Goal: Find specific page/section: Find specific page/section

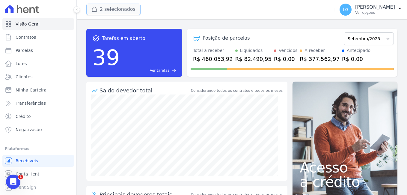
click at [103, 10] on button "2 selecionados" at bounding box center [113, 9] width 54 height 11
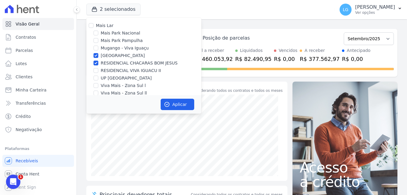
click at [98, 56] on div "Parque Primavera" at bounding box center [143, 55] width 115 height 6
click at [96, 57] on input "[GEOGRAPHIC_DATA]" at bounding box center [96, 55] width 5 height 5
checkbox input "false"
click at [96, 63] on input "RESIDENCIAL CHACARAS BOM JESUS" at bounding box center [96, 63] width 5 height 5
checkbox input "false"
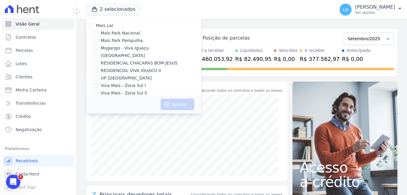
click at [100, 34] on div "Mais Park Nacional" at bounding box center [143, 33] width 115 height 6
click at [98, 34] on div "Mais Park Nacional" at bounding box center [143, 33] width 115 height 6
click at [96, 32] on input "Mais Park Nacional" at bounding box center [96, 33] width 5 height 5
checkbox input "true"
click at [177, 105] on button "Aplicar" at bounding box center [178, 104] width 34 height 11
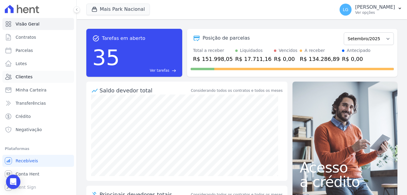
click at [25, 79] on span "Clientes" at bounding box center [24, 77] width 17 height 6
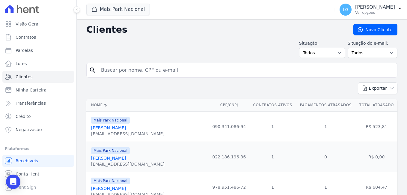
click at [138, 73] on input "search" at bounding box center [245, 70] width 297 height 12
paste input "Dercilio Geraldo Soares"
type input "Dercilio Geraldo Soares"
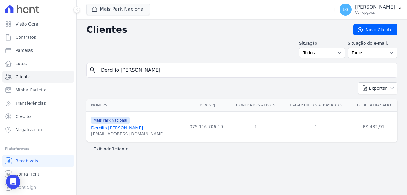
click at [117, 126] on link "Dercilio Geraldo Soares" at bounding box center [117, 127] width 52 height 5
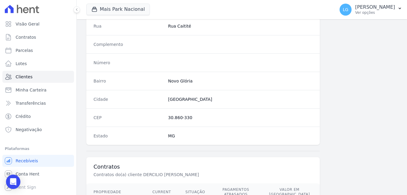
scroll to position [306, 0]
click at [272, 43] on dd at bounding box center [240, 45] width 144 height 6
drag, startPoint x: 236, startPoint y: 32, endPoint x: 244, endPoint y: 32, distance: 8.4
click at [236, 32] on div "Rua Rua Caitité" at bounding box center [202, 26] width 233 height 18
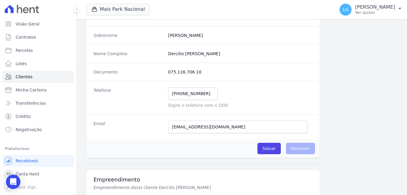
scroll to position [66, 0]
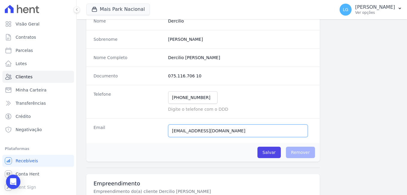
click at [227, 132] on input "dercilionovo123@gmail.com" at bounding box center [238, 130] width 140 height 13
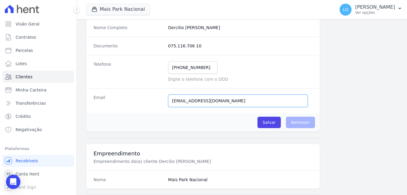
scroll to position [126, 0]
